Goal: Transaction & Acquisition: Purchase product/service

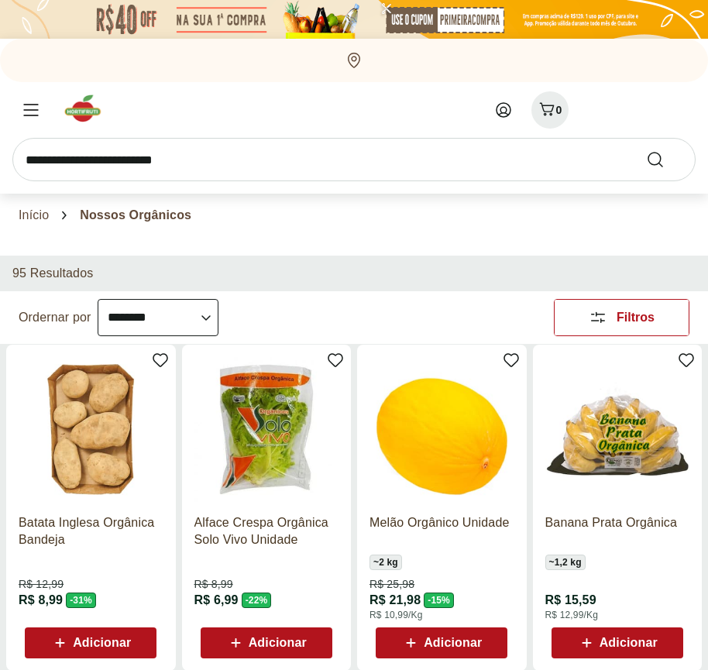
select select "**********"
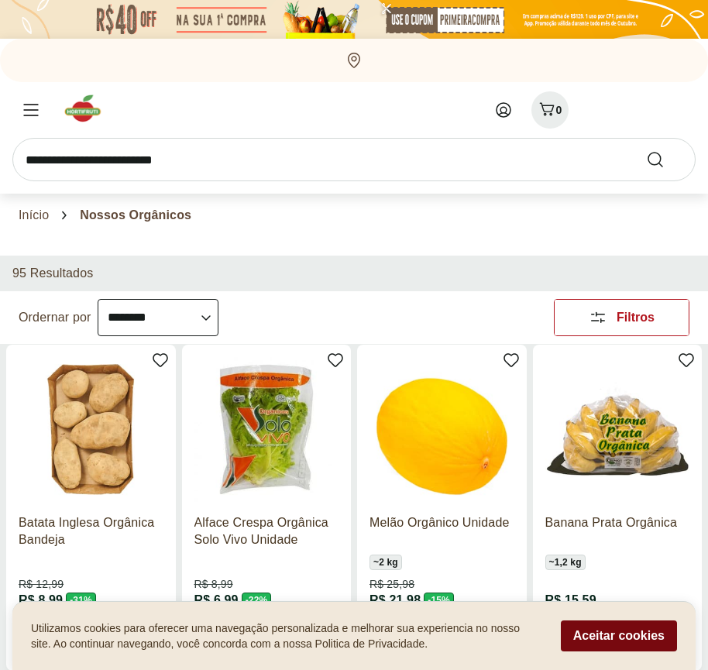
click at [618, 636] on button "Aceitar cookies" at bounding box center [619, 635] width 116 height 31
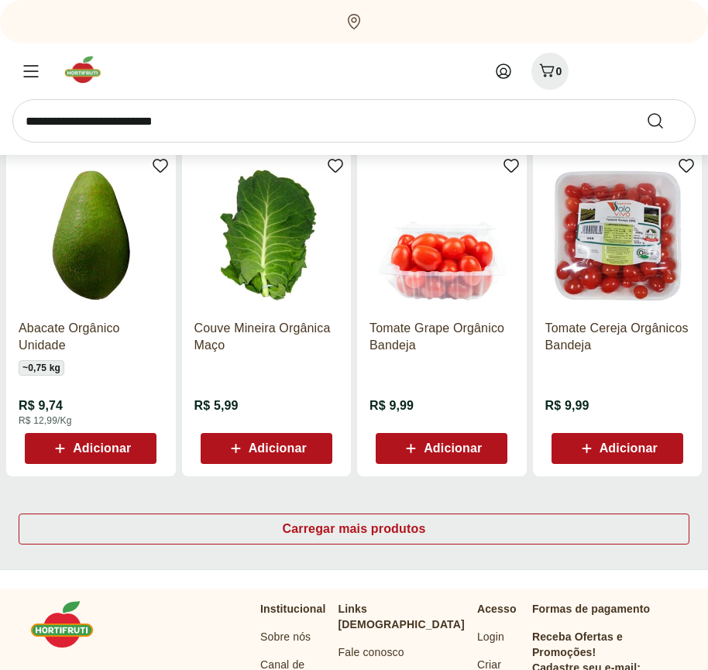
scroll to position [823, 0]
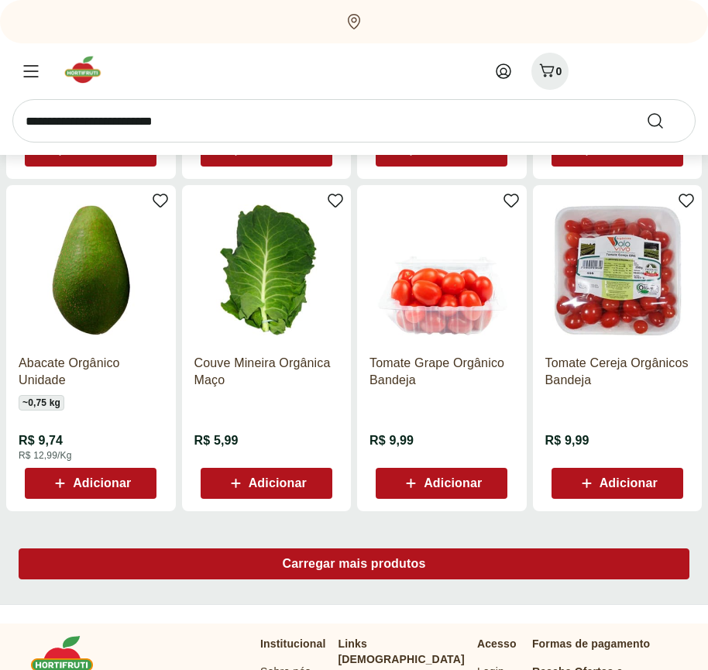
click at [354, 566] on span "Carregar mais produtos" at bounding box center [354, 564] width 143 height 12
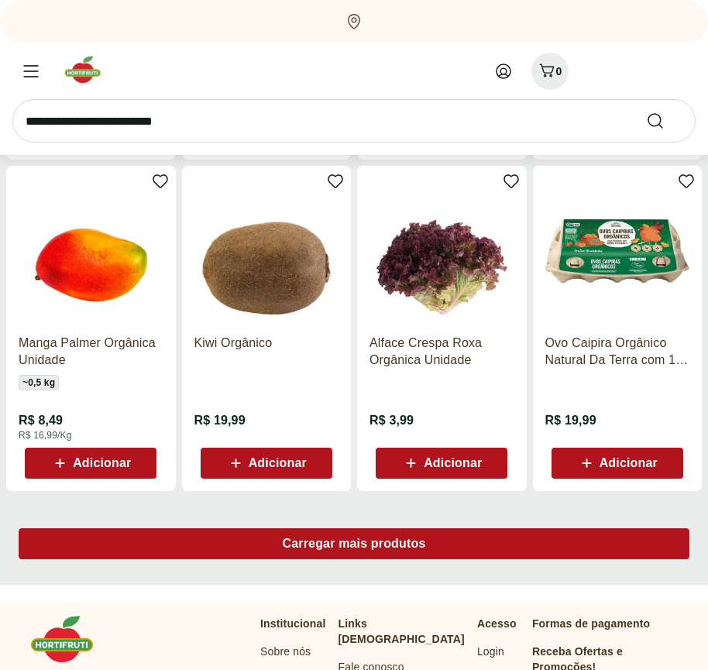
scroll to position [1825, 0]
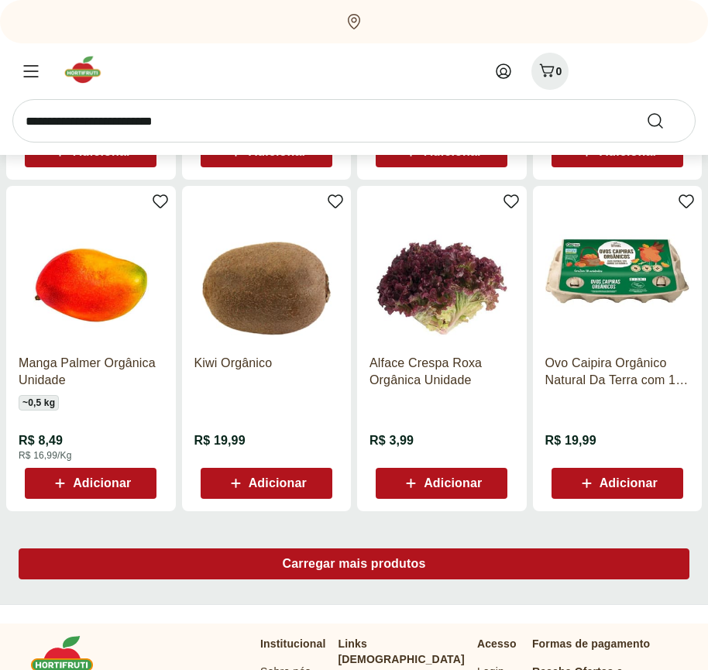
click at [354, 564] on span "Carregar mais produtos" at bounding box center [354, 564] width 143 height 12
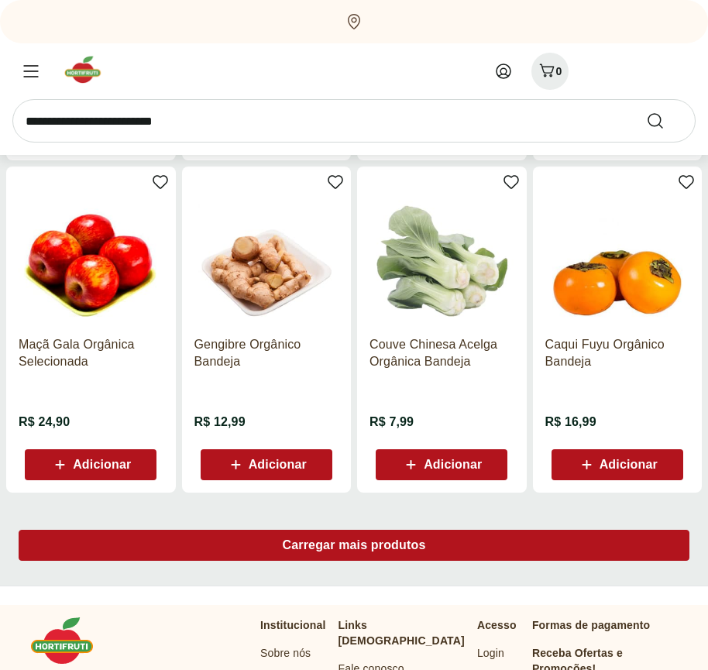
scroll to position [2827, 0]
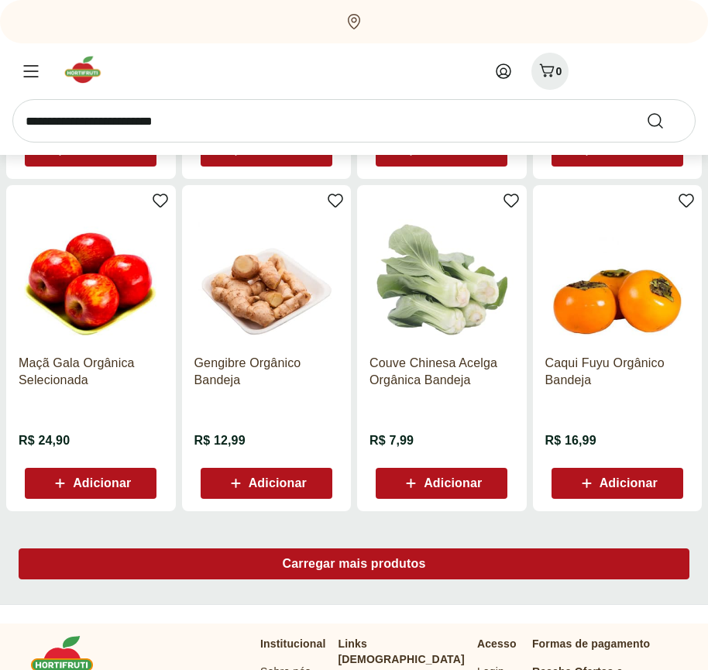
click at [354, 566] on span "Carregar mais produtos" at bounding box center [354, 564] width 143 height 12
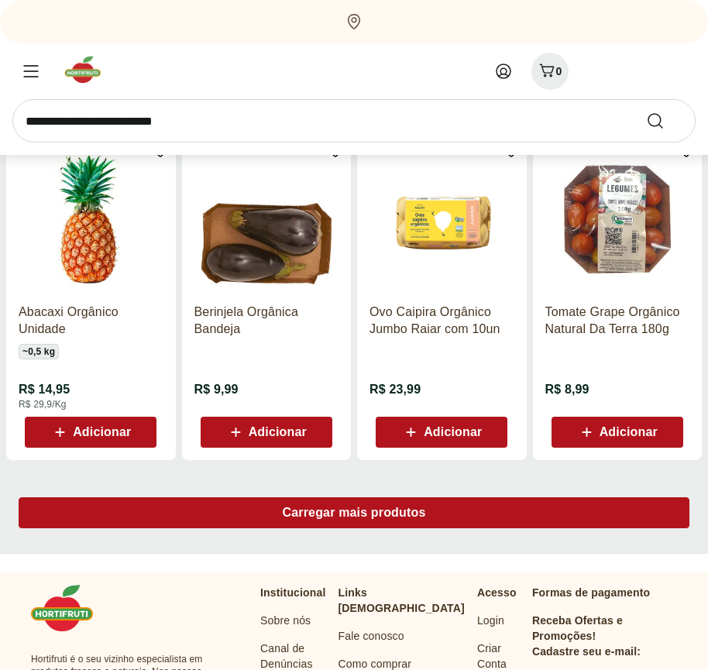
scroll to position [3828, 0]
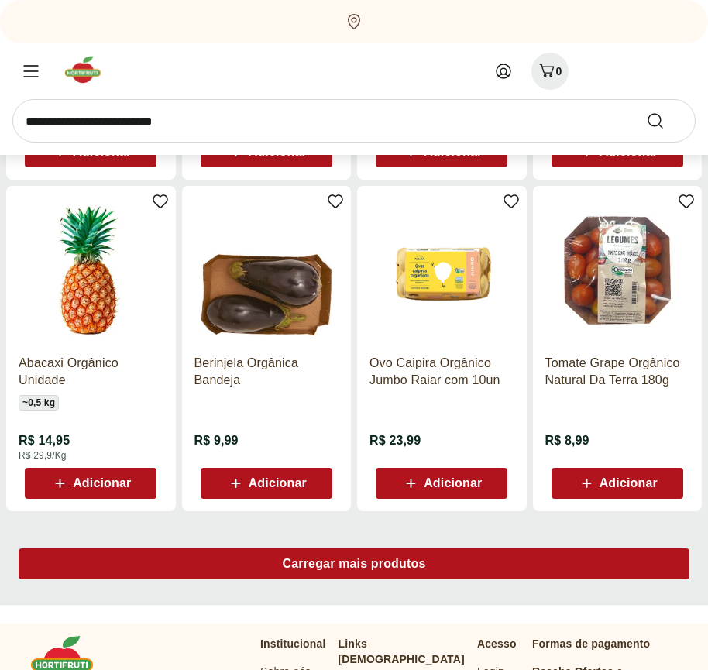
click at [354, 564] on span "Carregar mais produtos" at bounding box center [354, 564] width 143 height 12
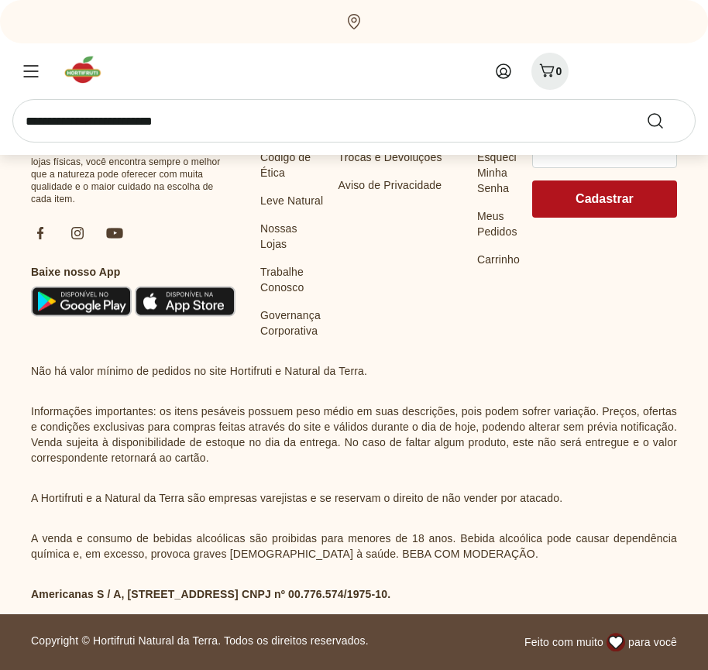
scroll to position [4830, 0]
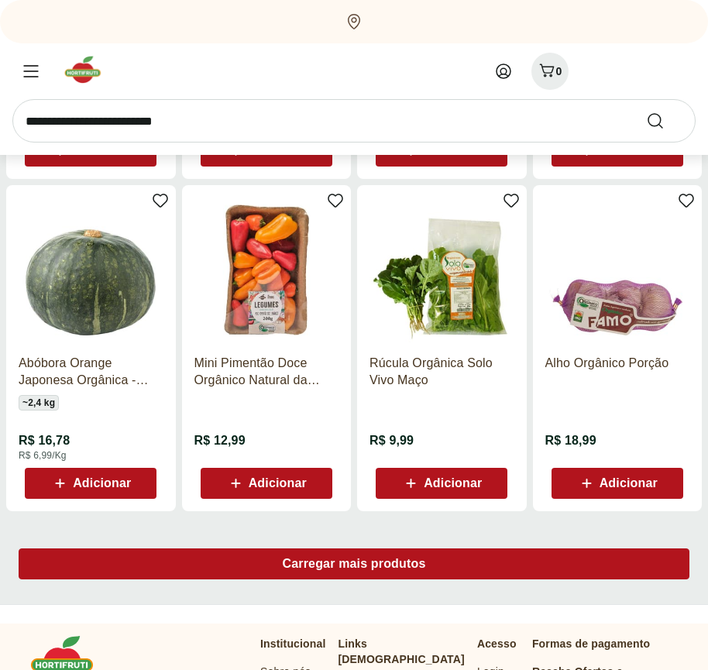
click at [354, 566] on span "Carregar mais produtos" at bounding box center [354, 564] width 143 height 12
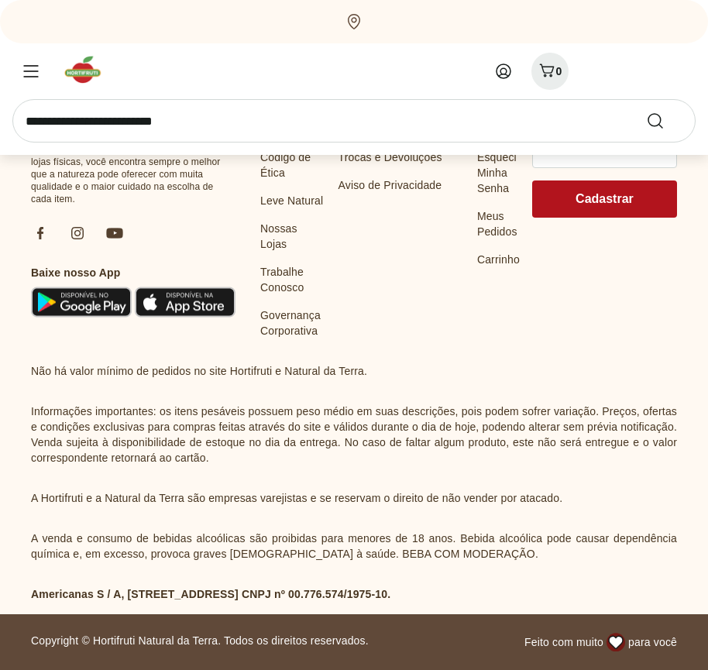
scroll to position [5831, 0]
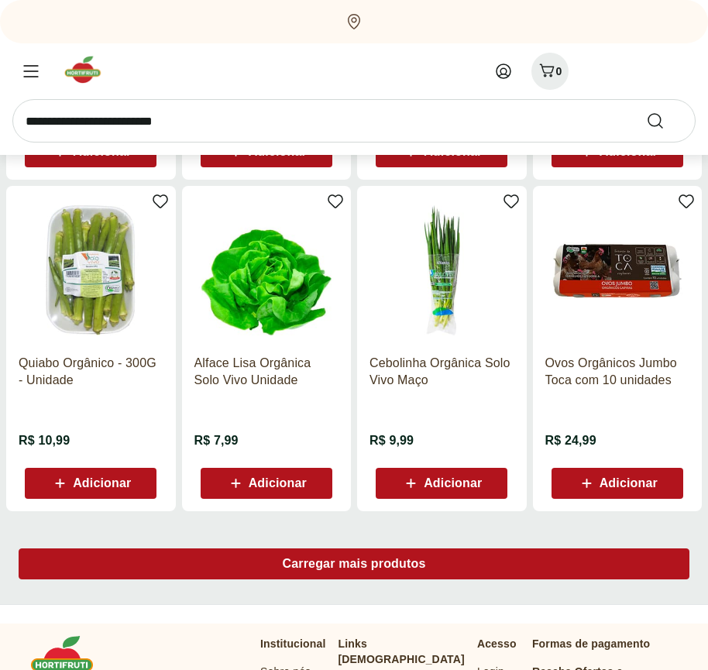
click at [354, 564] on span "Carregar mais produtos" at bounding box center [354, 564] width 143 height 12
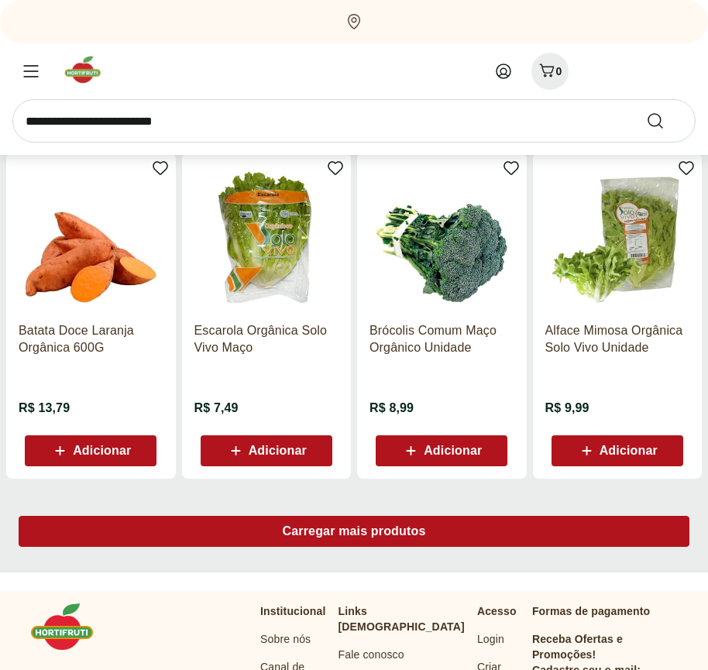
scroll to position [6833, 0]
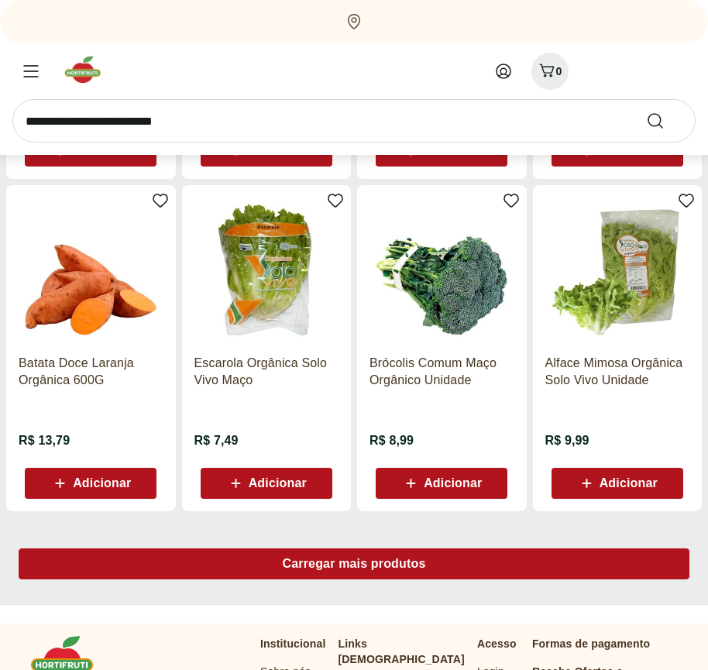
click at [354, 566] on span "Carregar mais produtos" at bounding box center [354, 564] width 143 height 12
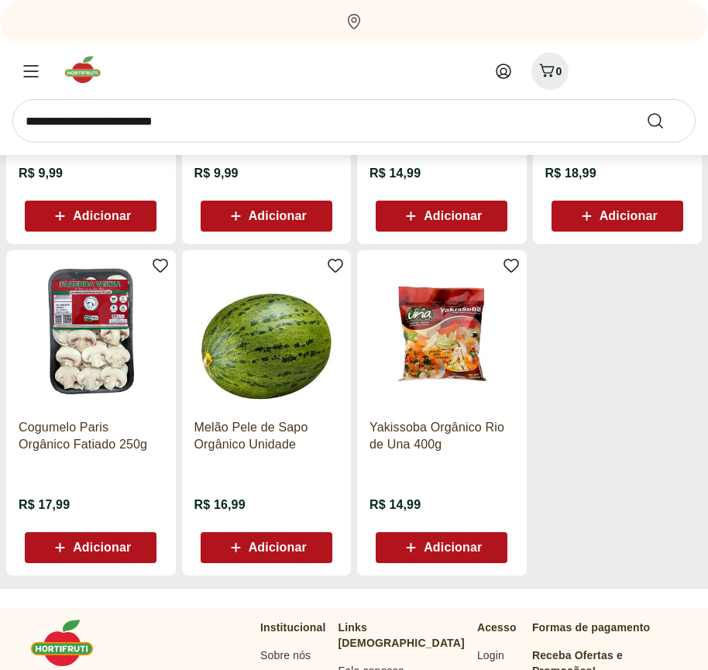
scroll to position [7754, 0]
